Goal: Task Accomplishment & Management: Manage account settings

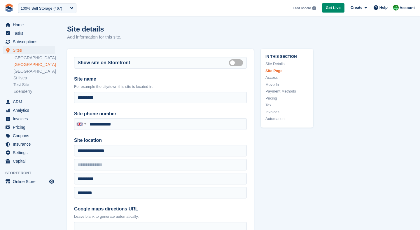
scroll to position [618, 0]
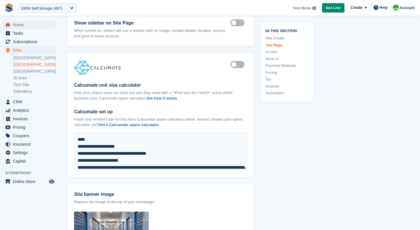
click at [21, 25] on span "Home" at bounding box center [30, 25] width 35 height 8
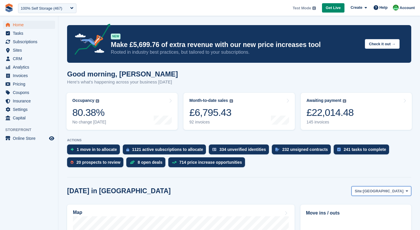
click at [391, 193] on span "[GEOGRAPHIC_DATA]" at bounding box center [383, 191] width 41 height 6
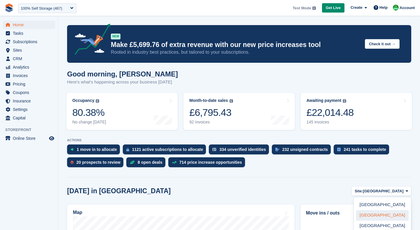
click at [376, 216] on link "[GEOGRAPHIC_DATA]" at bounding box center [382, 215] width 53 height 11
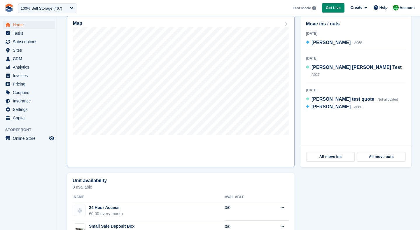
scroll to position [186, 0]
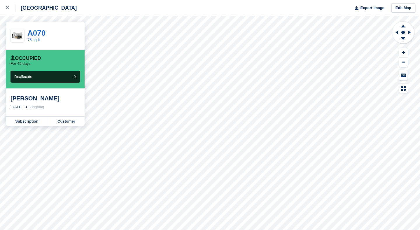
click at [28, 83] on div "Occupied For 49 days Deallocate" at bounding box center [45, 69] width 79 height 39
click at [38, 77] on button "Deallocate" at bounding box center [45, 77] width 69 height 12
click at [7, 8] on icon at bounding box center [8, 8] width 4 height 4
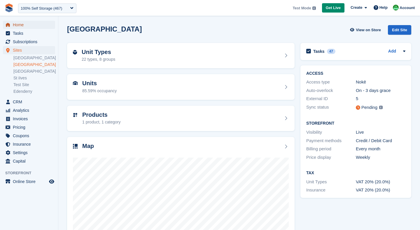
click at [24, 25] on span "Home" at bounding box center [30, 25] width 35 height 8
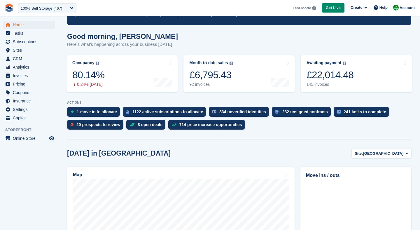
scroll to position [48, 0]
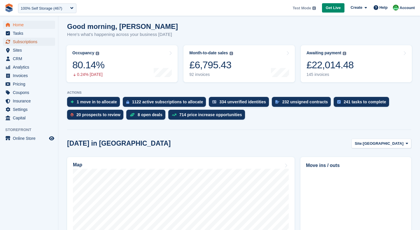
click at [30, 40] on span "Subscriptions" at bounding box center [30, 42] width 35 height 8
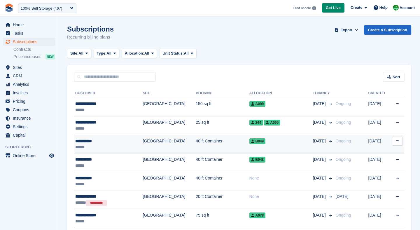
click at [196, 148] on td "40 ft Container" at bounding box center [222, 144] width 53 height 19
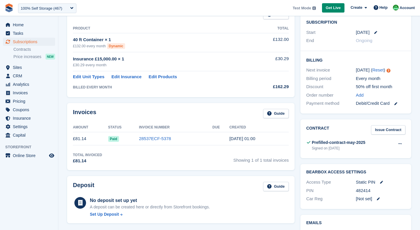
scroll to position [63, 0]
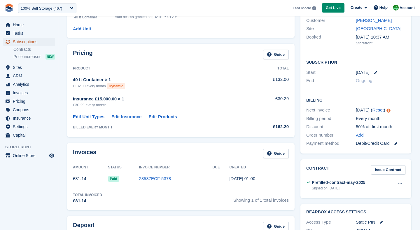
click at [28, 42] on span "Subscriptions" at bounding box center [30, 42] width 35 height 8
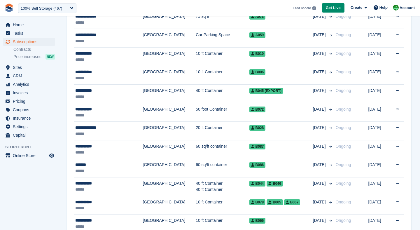
scroll to position [218, 0]
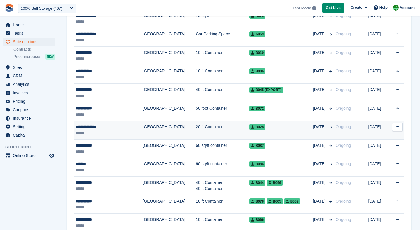
click at [153, 129] on td "[GEOGRAPHIC_DATA]" at bounding box center [169, 130] width 53 height 19
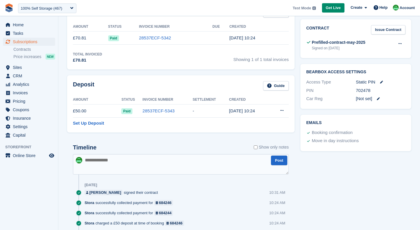
scroll to position [214, 0]
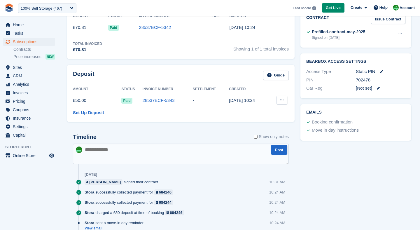
click at [284, 103] on button at bounding box center [282, 100] width 11 height 9
click at [260, 112] on p "Settle deposit" at bounding box center [259, 112] width 51 height 8
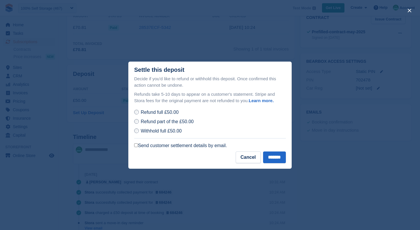
click at [153, 131] on span "Withhold full £50.00" at bounding box center [161, 130] width 41 height 5
click at [139, 148] on label "Send customer settlement details by email." at bounding box center [180, 146] width 93 height 6
click at [140, 113] on label "Refund full £50.00" at bounding box center [156, 112] width 44 height 6
click at [144, 124] on span "Refund part of the £50.00" at bounding box center [167, 121] width 53 height 5
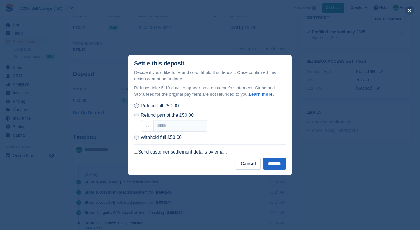
click at [410, 12] on button "close" at bounding box center [409, 10] width 9 height 9
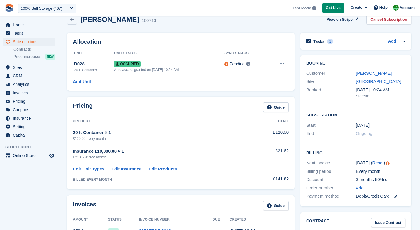
scroll to position [0, 0]
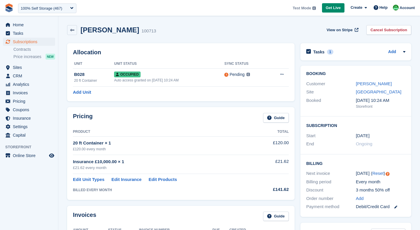
click at [240, 30] on div "Laura Carlisle 100713 View on Stripe Cancel Subscription" at bounding box center [239, 30] width 344 height 10
click at [22, 71] on span "Sites" at bounding box center [30, 67] width 35 height 8
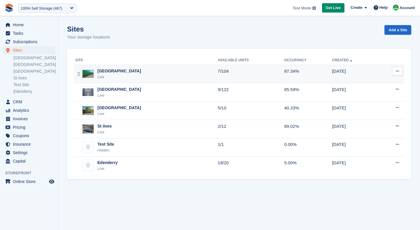
click at [162, 77] on div "Nottingham Live" at bounding box center [146, 74] width 143 height 12
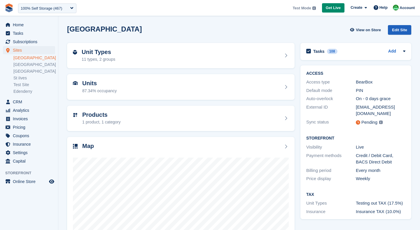
click at [400, 30] on div "Edit Site" at bounding box center [399, 30] width 23 height 10
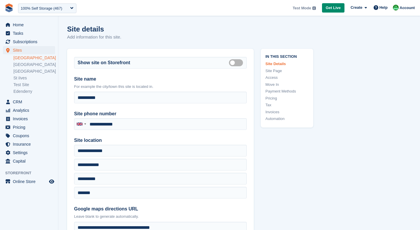
type input "**********"
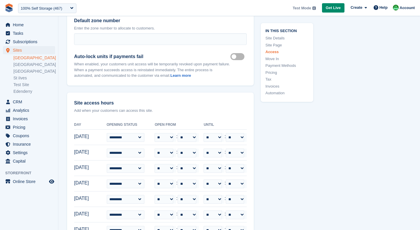
scroll to position [1327, 0]
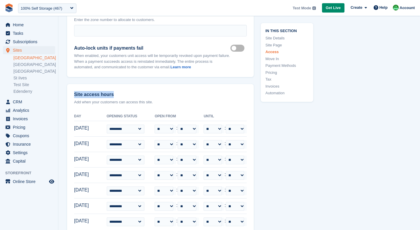
drag, startPoint x: 74, startPoint y: 81, endPoint x: 118, endPoint y: 79, distance: 44.1
click at [118, 84] on div "**********" at bounding box center [160, 177] width 187 height 187
click at [157, 99] on p "Add when your customers can access this site." at bounding box center [160, 102] width 173 height 6
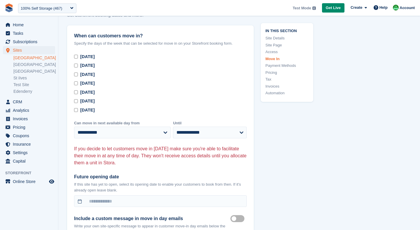
scroll to position [1620, 0]
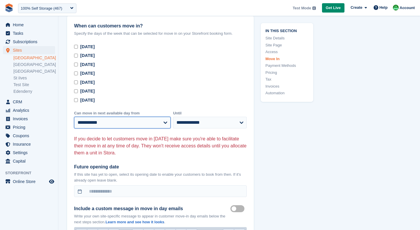
click at [127, 117] on select "**********" at bounding box center [122, 123] width 97 height 12
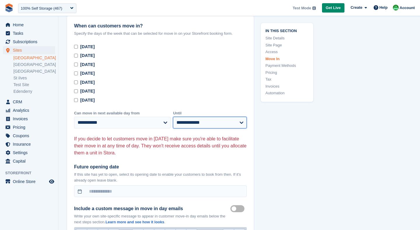
click at [204, 117] on select "**********" at bounding box center [210, 123] width 74 height 12
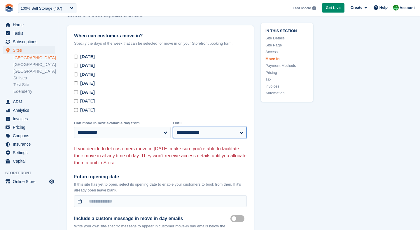
scroll to position [1603, 0]
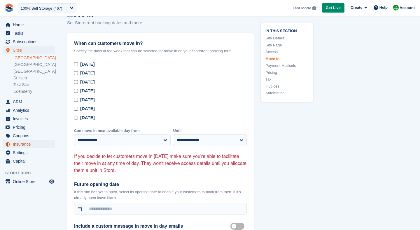
click at [24, 146] on span "Insurance" at bounding box center [30, 144] width 35 height 8
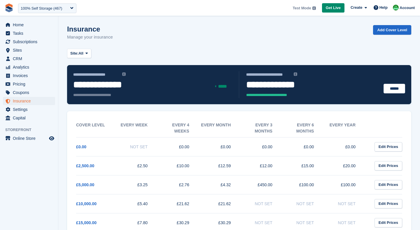
scroll to position [36, 0]
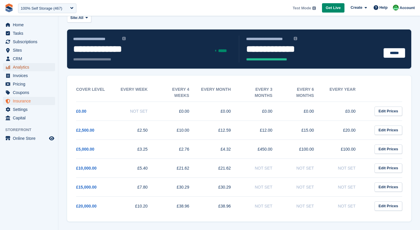
click at [15, 67] on span "Analytics" at bounding box center [30, 67] width 35 height 8
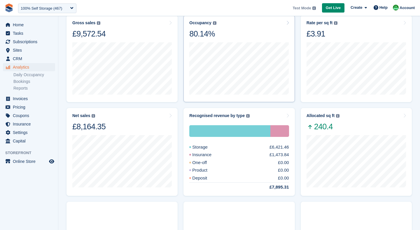
scroll to position [88, 0]
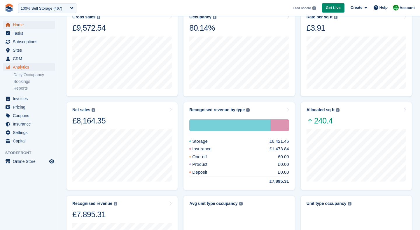
click at [12, 21] on link "Home" at bounding box center [29, 25] width 52 height 8
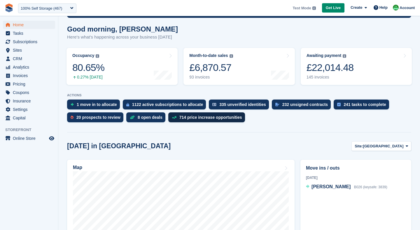
scroll to position [59, 0]
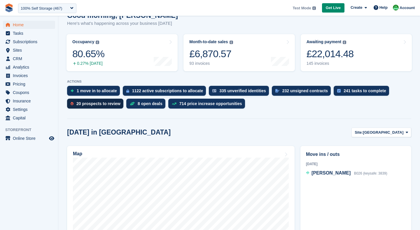
click at [91, 104] on div "20 prospects to review" at bounding box center [98, 103] width 44 height 5
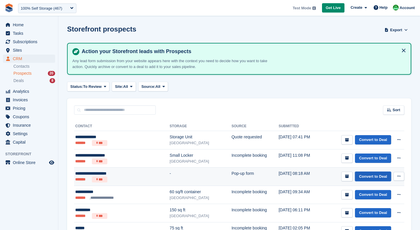
click at [370, 176] on link "Convert to Deal" at bounding box center [373, 177] width 36 height 10
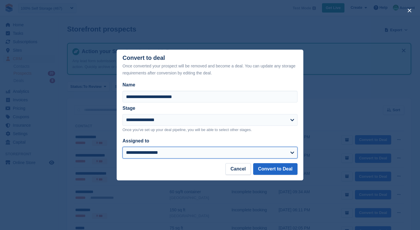
click at [244, 150] on select "**********" at bounding box center [210, 153] width 175 height 12
select select "****"
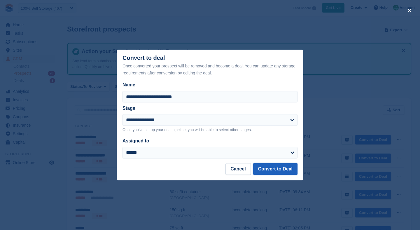
click at [275, 167] on button "Convert to Deal" at bounding box center [275, 169] width 44 height 12
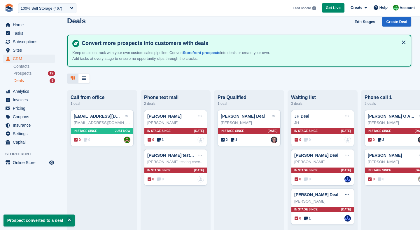
scroll to position [11, 0]
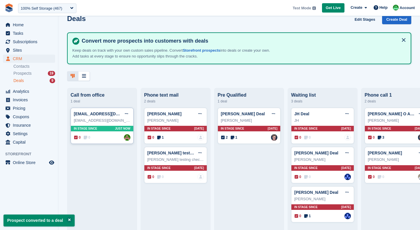
click at [111, 124] on div "richien13@hotmail.com Deal Edit deal Mark as won Mark as lost Delete deal richi…" at bounding box center [102, 126] width 63 height 36
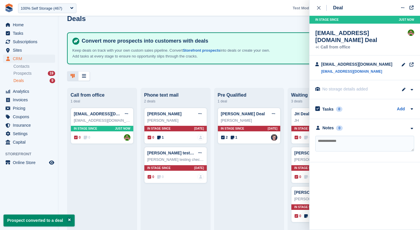
click at [341, 136] on textarea at bounding box center [364, 144] width 99 height 16
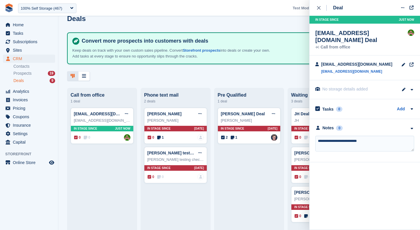
type textarea "**********"
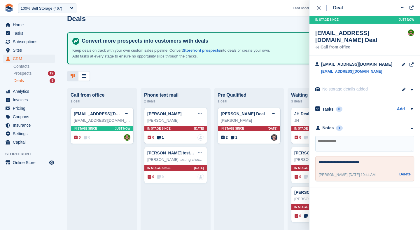
drag, startPoint x: 318, startPoint y: 169, endPoint x: 373, endPoint y: 168, distance: 55.2
click at [373, 168] on div "**********" at bounding box center [364, 168] width 99 height 25
click at [168, 118] on div "David" at bounding box center [175, 121] width 57 height 6
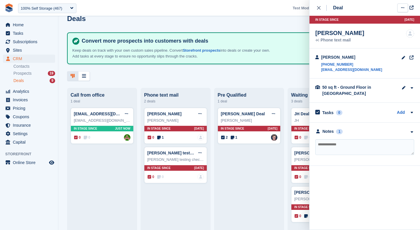
click at [400, 6] on button at bounding box center [402, 8] width 11 height 9
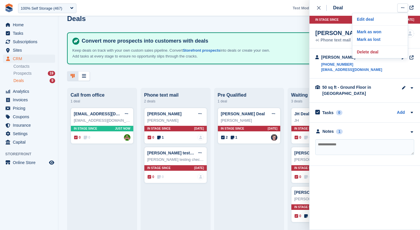
click at [282, 83] on div "Deals Edit Stages Create Deal Convert more prospects into customers with deals …" at bounding box center [239, 115] width 362 height 230
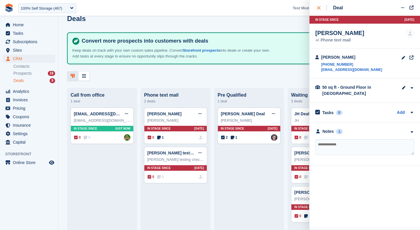
click at [322, 8] on div "close" at bounding box center [322, 8] width 10 height 6
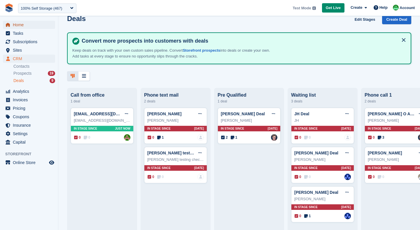
click at [29, 22] on span "Home" at bounding box center [30, 25] width 35 height 8
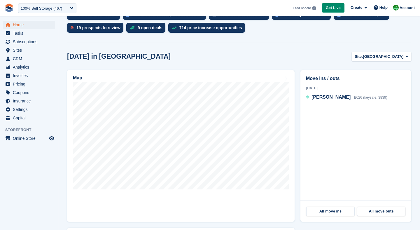
scroll to position [135, 0]
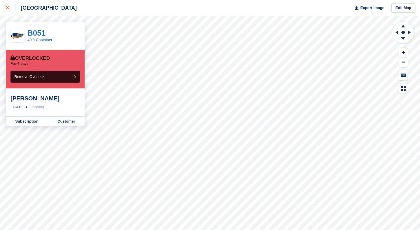
click at [7, 5] on div at bounding box center [11, 7] width 10 height 7
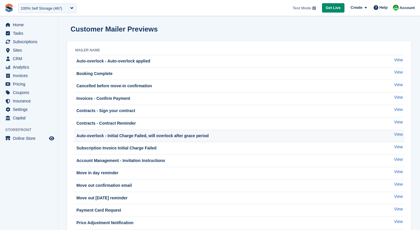
click at [142, 131] on td "Auto-overlock - Initial Charge Failed, will overlock after grace period" at bounding box center [227, 136] width 307 height 13
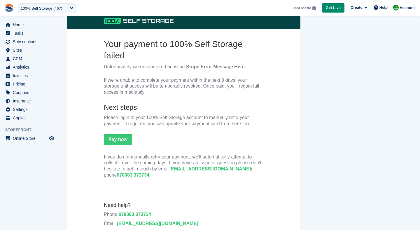
scroll to position [55, 0]
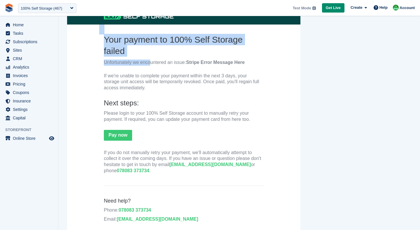
drag, startPoint x: 142, startPoint y: 60, endPoint x: 91, endPoint y: 46, distance: 52.8
click at [91, 46] on center "Your payment to 100% Self Storage failed Unfortunately we encountered an issue:…" at bounding box center [183, 119] width 233 height 222
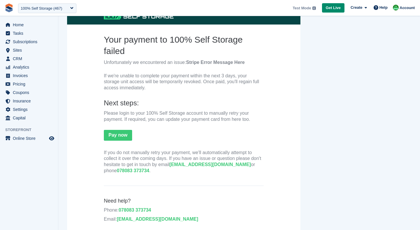
click at [132, 57] on th "Your payment to 100% Self Storage failed Unfortunately we encountered an issue:…" at bounding box center [184, 105] width 160 height 143
drag, startPoint x: 187, startPoint y: 64, endPoint x: 247, endPoint y: 63, distance: 59.5
click at [247, 63] on p "Unfortunately we encountered an issue: Stripe Error Message Here" at bounding box center [184, 63] width 160 height 6
drag, startPoint x: 199, startPoint y: 76, endPoint x: 236, endPoint y: 76, distance: 37.1
click at [236, 76] on p "If we're unable to complete your payment within the next 3 days, your storage u…" at bounding box center [184, 82] width 160 height 18
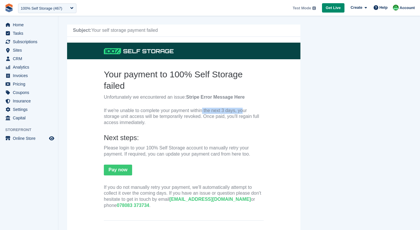
scroll to position [0, 0]
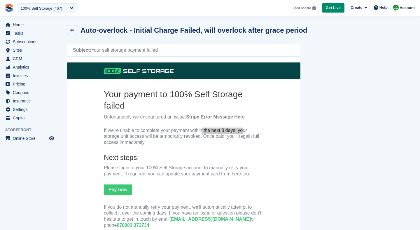
click at [77, 29] on div "Auto-overlock - Initial Charge Failed, will overlock after grace period" at bounding box center [192, 30] width 231 height 8
click at [74, 31] on icon at bounding box center [72, 30] width 4 height 4
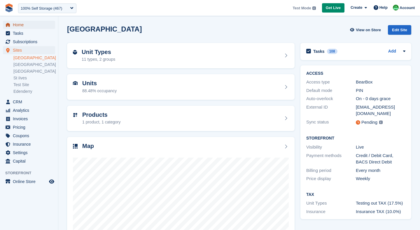
click at [24, 26] on span "Home" at bounding box center [30, 25] width 35 height 8
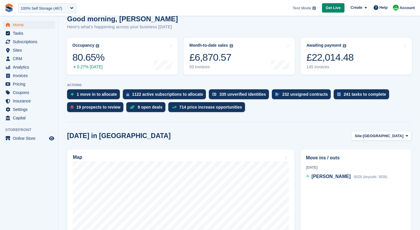
scroll to position [75, 0]
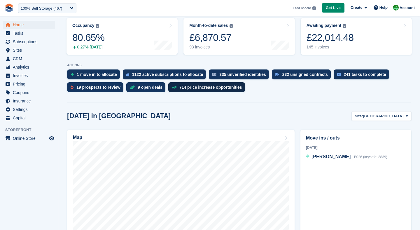
click at [203, 90] on div "714 price increase opportunities" at bounding box center [206, 87] width 77 height 10
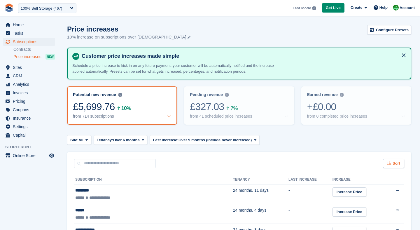
click at [392, 167] on div "Sort" at bounding box center [393, 164] width 21 height 10
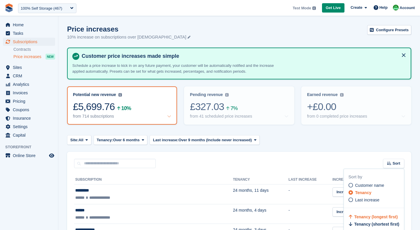
scroll to position [11, 0]
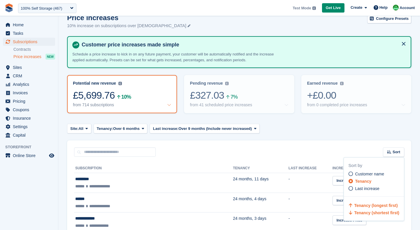
click at [361, 213] on span "Tenancy (shortest first)" at bounding box center [376, 212] width 45 height 5
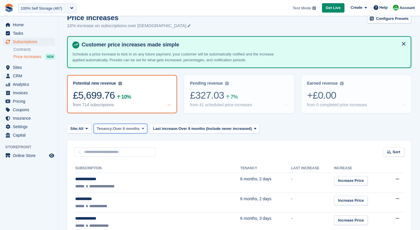
click at [128, 128] on span "Over 6 months" at bounding box center [126, 129] width 27 height 6
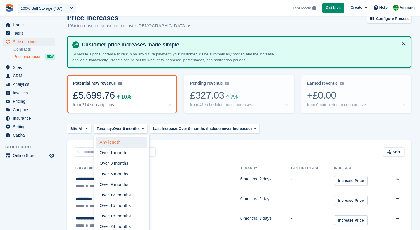
click at [121, 137] on link "Any length" at bounding box center [121, 142] width 51 height 11
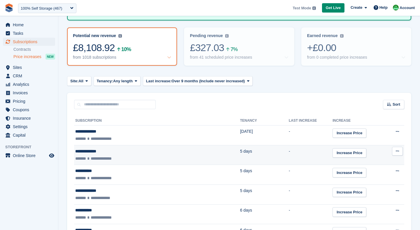
scroll to position [84, 0]
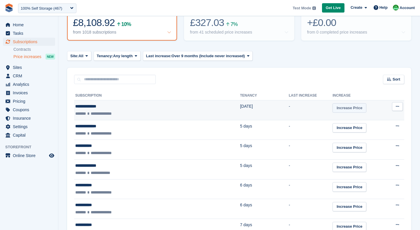
click at [333, 109] on link "Increase Price" at bounding box center [350, 108] width 34 height 10
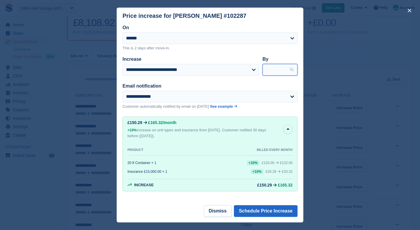
click at [264, 71] on input "****" at bounding box center [280, 70] width 35 height 12
drag, startPoint x: 266, startPoint y: 71, endPoint x: 270, endPoint y: 70, distance: 3.8
click at [270, 70] on input "****" at bounding box center [280, 70] width 35 height 12
type input "***"
click at [246, 81] on form "**********" at bounding box center [210, 63] width 175 height 78
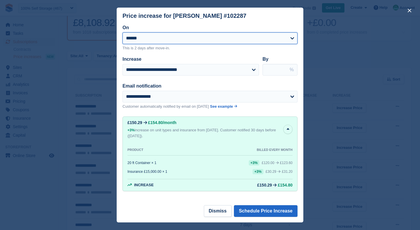
click at [147, 38] on select "**********" at bounding box center [210, 38] width 175 height 12
select select "**********"
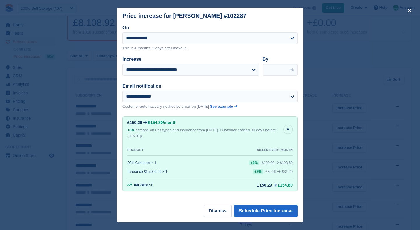
click at [165, 81] on form "**********" at bounding box center [210, 63] width 175 height 78
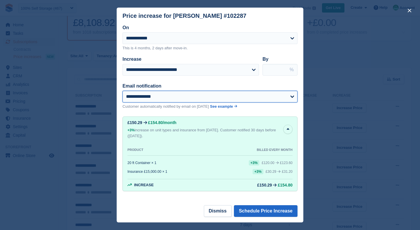
click at [161, 96] on select "**********" at bounding box center [210, 97] width 175 height 12
select select "**"
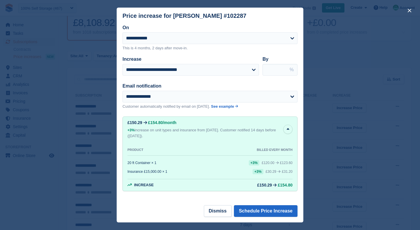
click at [152, 107] on p "Customer automatically notified by email on 05 January, 2026." at bounding box center [167, 107] width 88 height 6
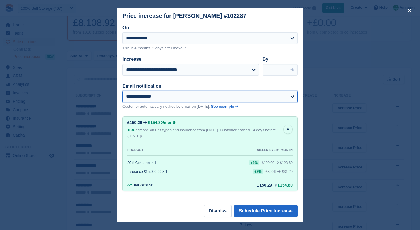
click at [165, 100] on select "**********" at bounding box center [210, 97] width 175 height 12
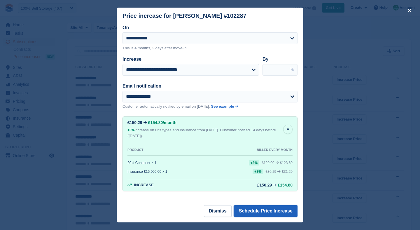
click at [262, 210] on button "Schedule Price Increase" at bounding box center [266, 211] width 64 height 12
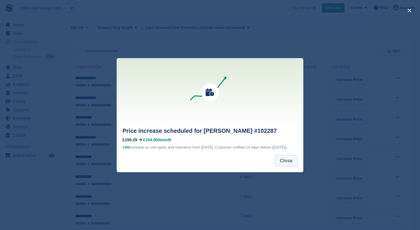
click at [287, 163] on button "Close" at bounding box center [286, 161] width 23 height 12
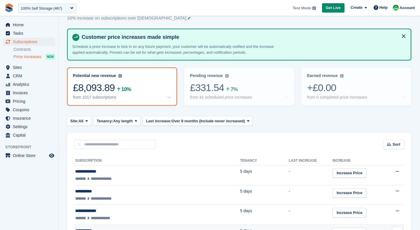
scroll to position [0, 0]
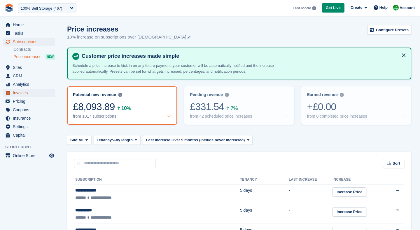
click at [25, 93] on span "Invoices" at bounding box center [30, 93] width 35 height 8
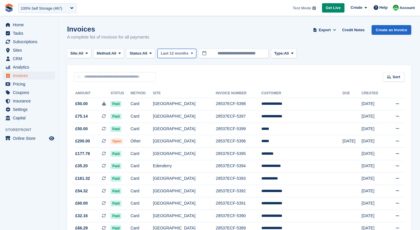
click at [178, 55] on span "Last 12 months" at bounding box center [175, 53] width 28 height 6
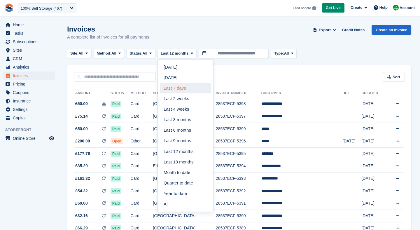
click at [178, 90] on link "Last 7 days" at bounding box center [185, 88] width 51 height 11
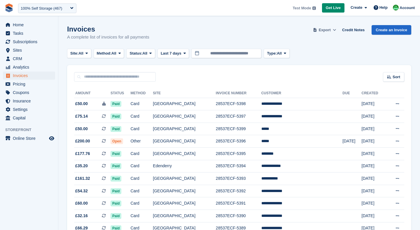
click at [329, 28] on span "Export" at bounding box center [325, 30] width 12 height 6
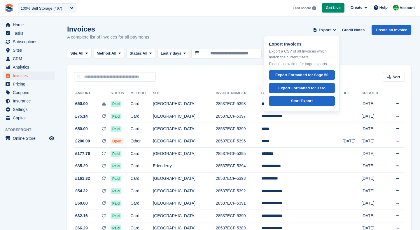
click at [234, 75] on div "Sort Sort by Date created Created (oldest first) Created (newest first)" at bounding box center [239, 73] width 344 height 17
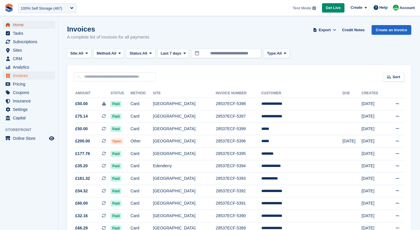
click at [20, 28] on span "Home" at bounding box center [30, 25] width 35 height 8
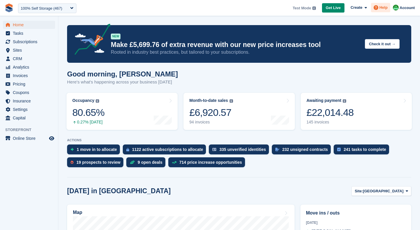
click at [377, 7] on icon at bounding box center [376, 7] width 5 height 5
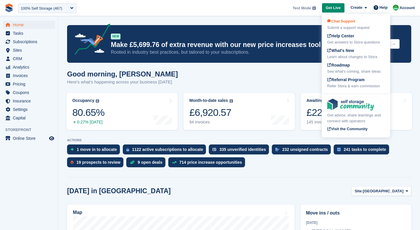
click at [344, 23] on span "Chat Support" at bounding box center [341, 21] width 28 height 4
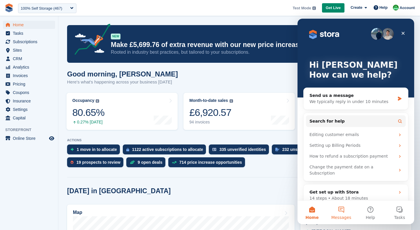
click at [339, 212] on button "Messages" at bounding box center [341, 212] width 29 height 23
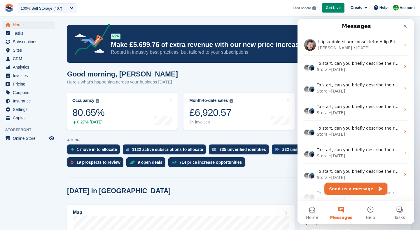
click at [343, 188] on button "Send us a message" at bounding box center [355, 189] width 63 height 12
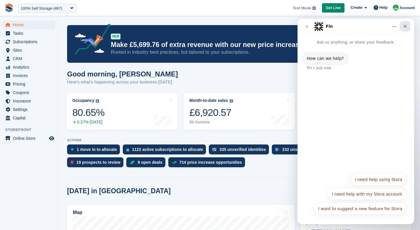
click at [405, 27] on icon "Close" at bounding box center [405, 26] width 5 height 5
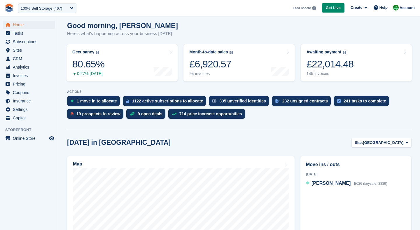
scroll to position [50, 0]
